Goal: Browse casually

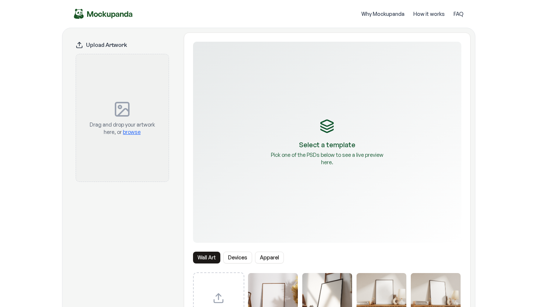
click at [122, 16] on img "Mockupanda home" at bounding box center [103, 14] width 59 height 10
click at [120, 13] on img "Mockupanda home" at bounding box center [103, 14] width 59 height 10
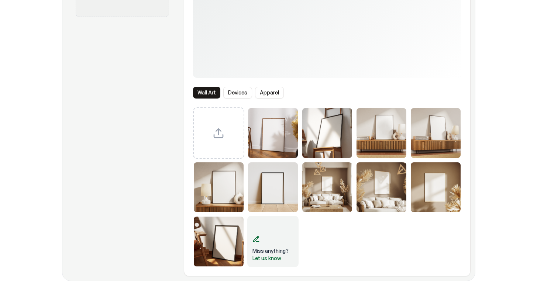
scroll to position [166, 0]
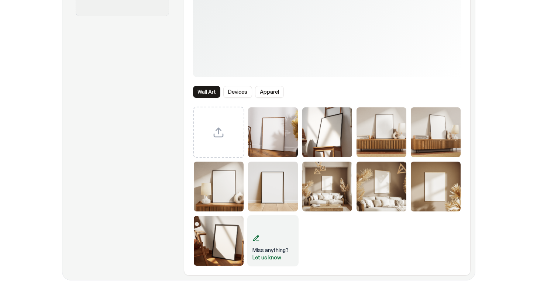
click at [237, 92] on button "Devices" at bounding box center [237, 92] width 29 height 12
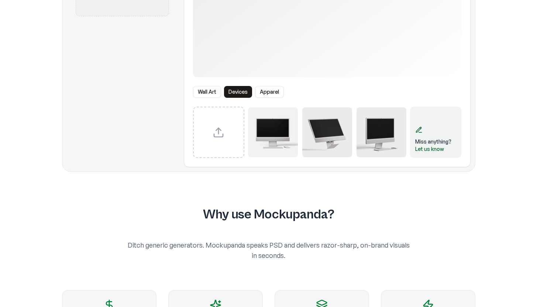
click at [278, 93] on button "Apparel" at bounding box center [269, 92] width 29 height 12
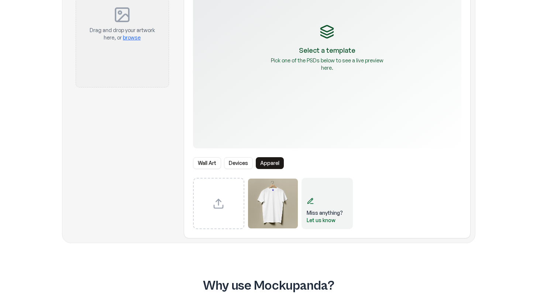
scroll to position [75, 0]
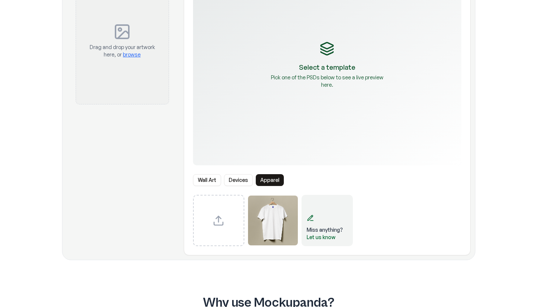
drag, startPoint x: 542, startPoint y: 108, endPoint x: 515, endPoint y: 82, distance: 37.3
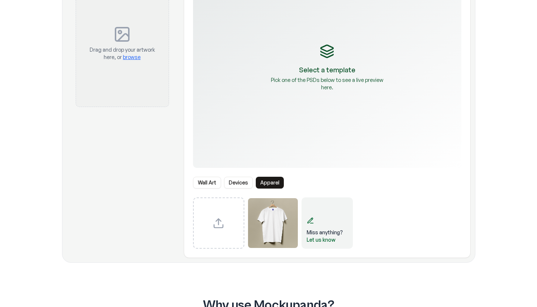
click at [241, 183] on button "Devices" at bounding box center [238, 183] width 29 height 12
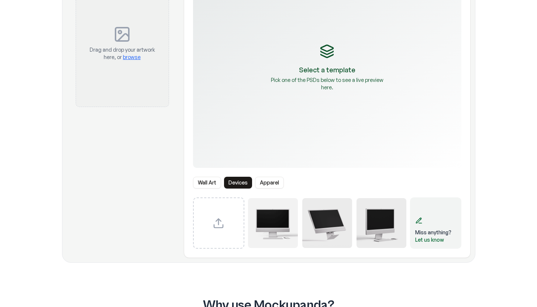
click at [207, 185] on button "Wall Art" at bounding box center [207, 183] width 28 height 12
